Goal: Information Seeking & Learning: Learn about a topic

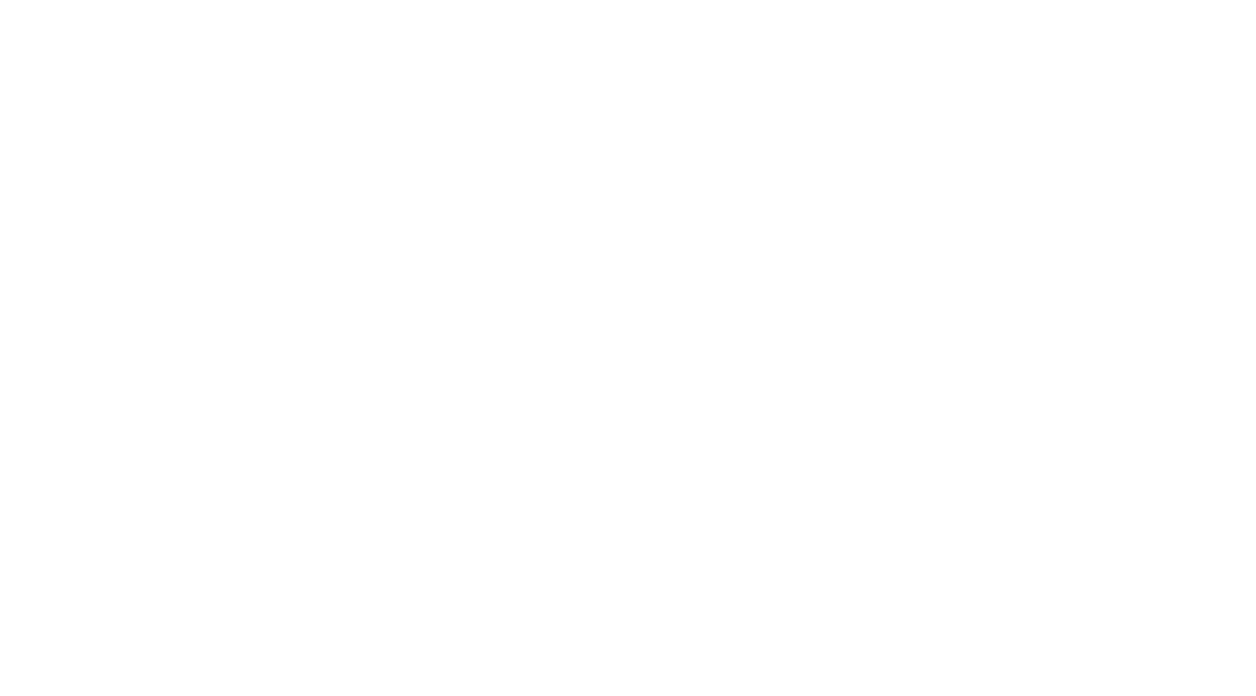
type input "[PERSON_NAME]"
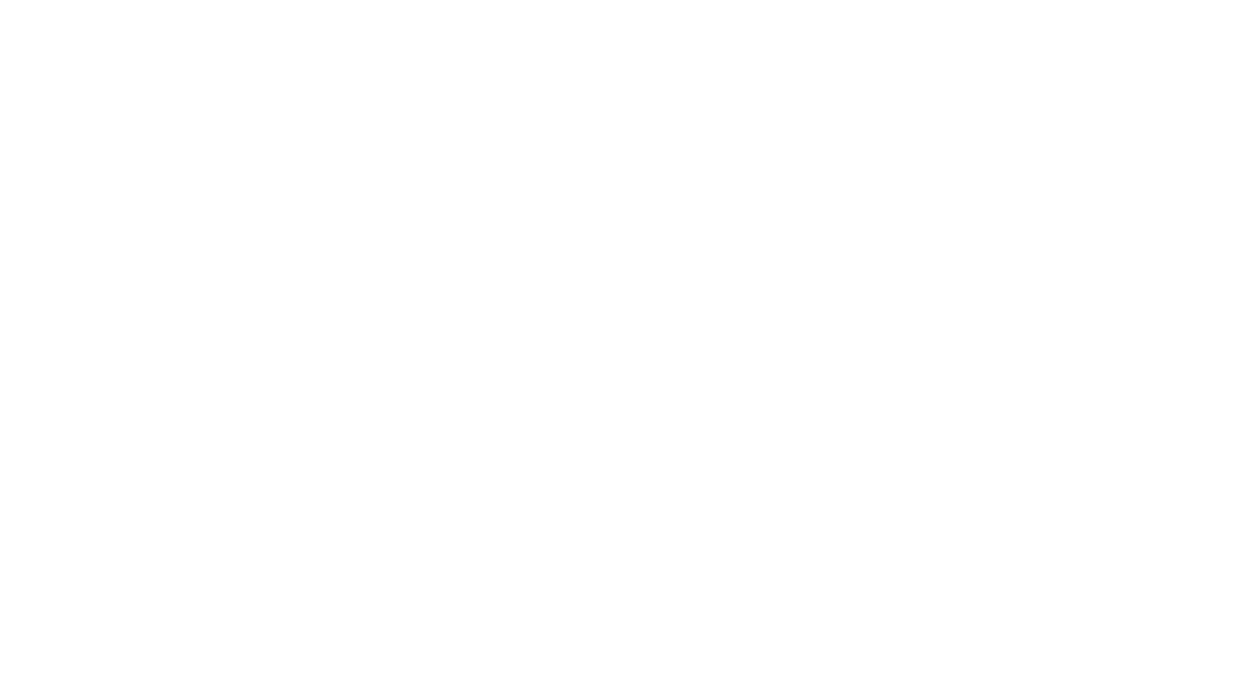
type input "Project Manager"
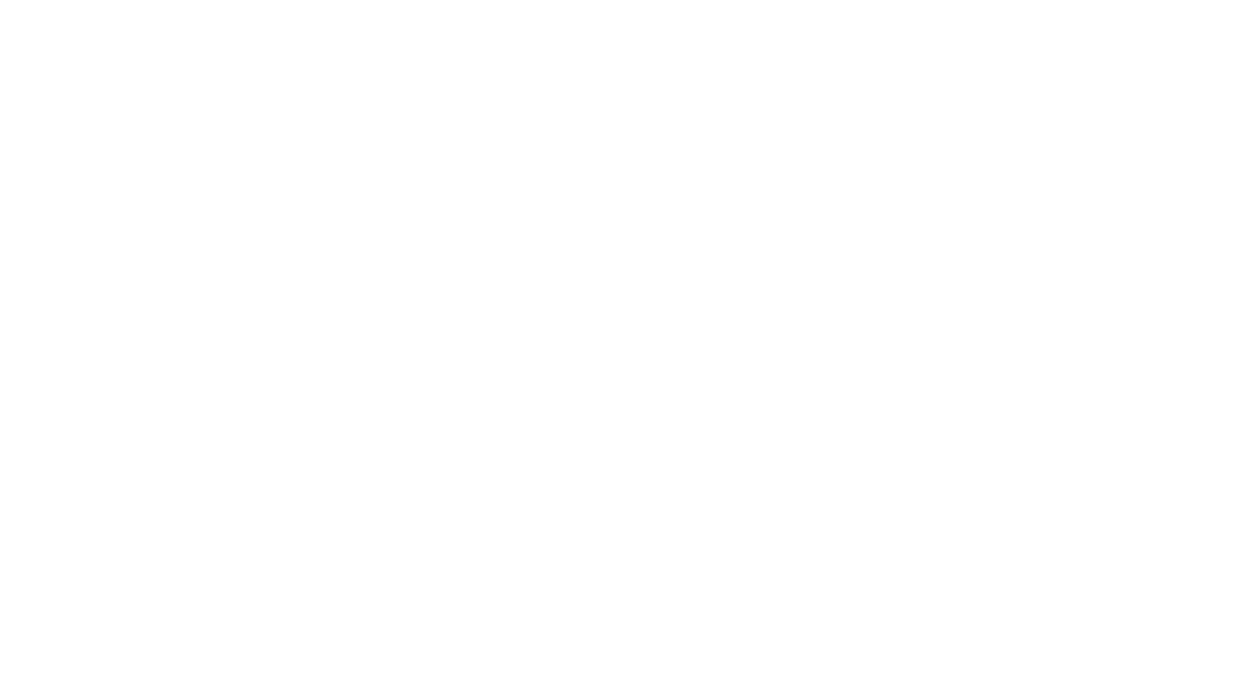
click at [130, 131] on html "KAYAK I Version Current draft Documentation Dataset KAYAK Business Design token…" at bounding box center [628, 348] width 1256 height 696
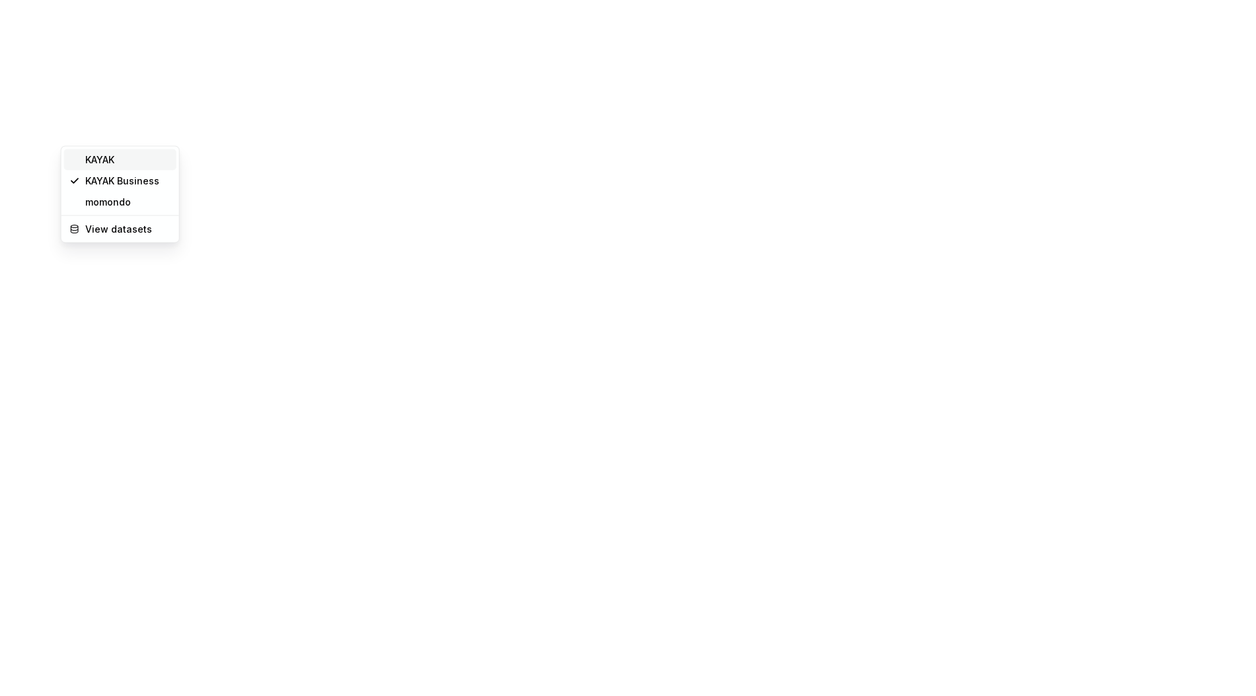
click at [104, 159] on div "KAYAK" at bounding box center [128, 159] width 86 height 13
